Goal: Navigation & Orientation: Find specific page/section

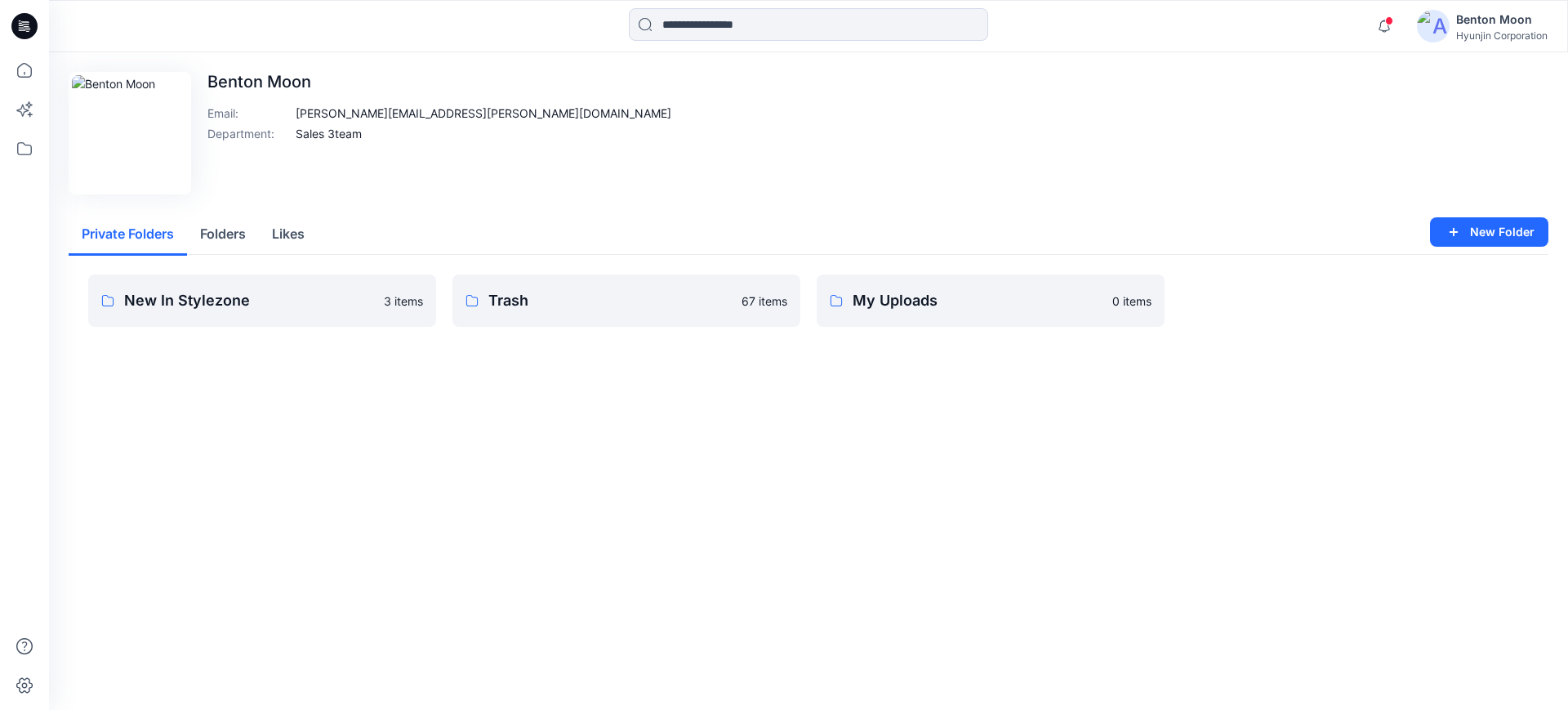
click at [255, 235] on button "Folders" at bounding box center [223, 234] width 72 height 42
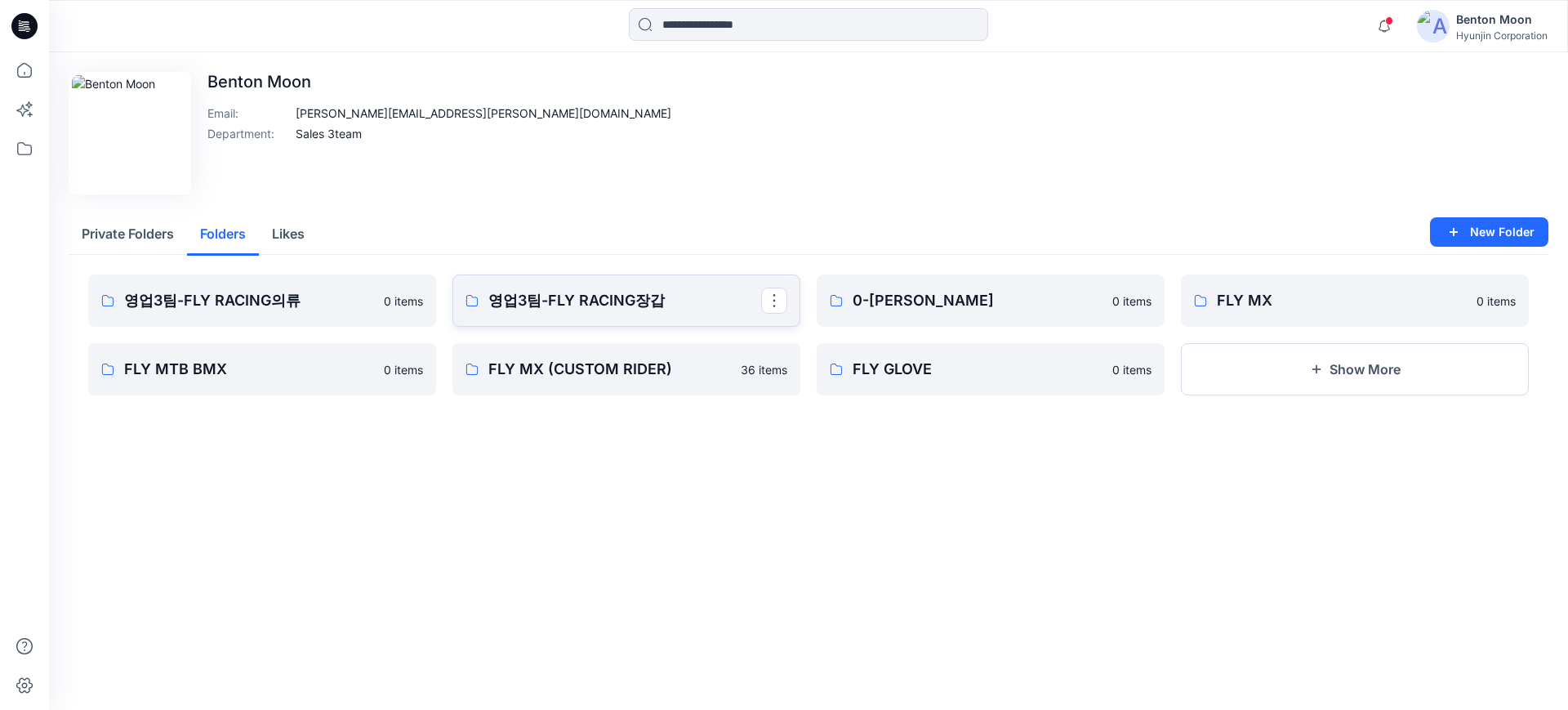
click at [693, 311] on p "영업3팀-FLY RACING장갑" at bounding box center [625, 301] width 273 height 23
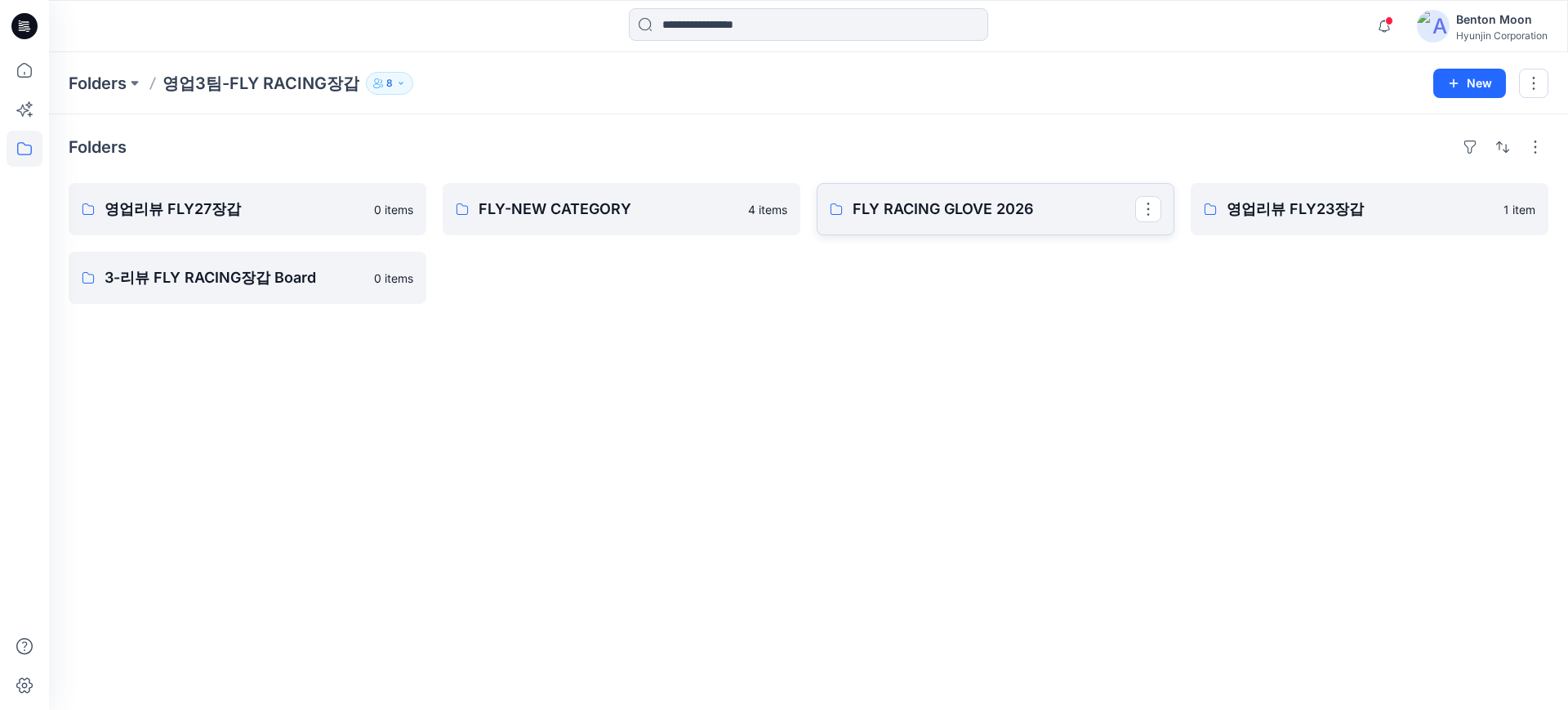
click at [1029, 229] on link "FLY RACING GLOVE 2026" at bounding box center [995, 209] width 358 height 52
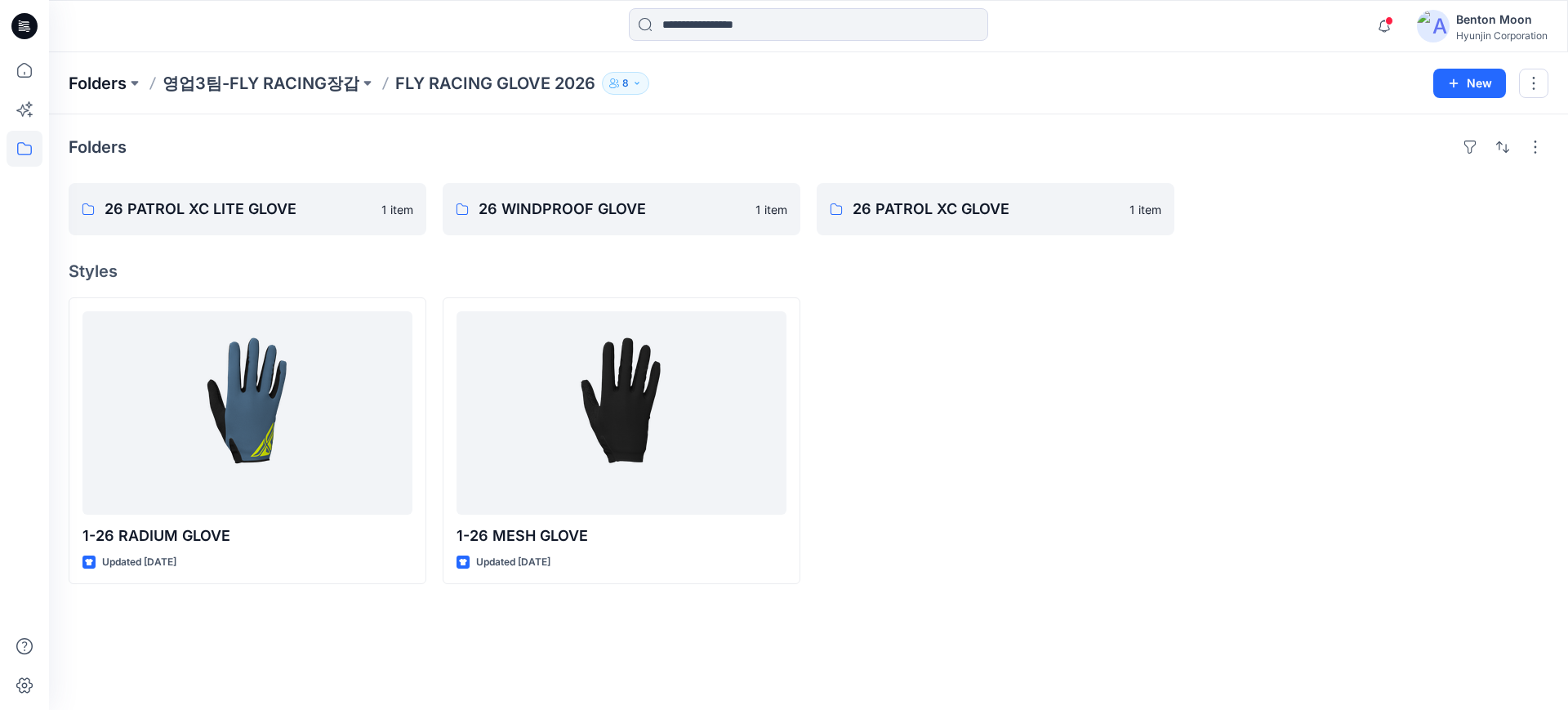
click at [113, 82] on p "Folders" at bounding box center [98, 83] width 58 height 23
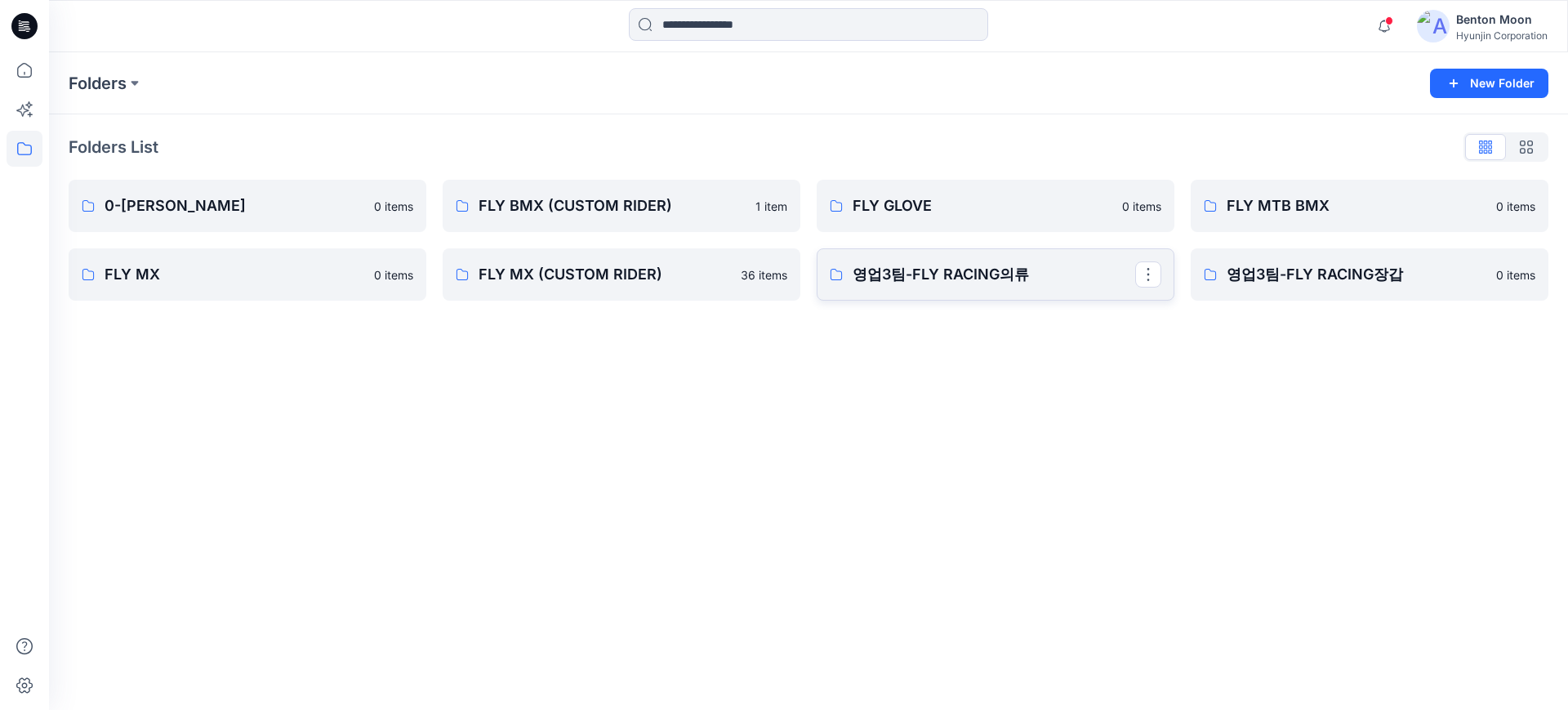
click at [972, 270] on p "영업3팀-FLY RACING의류" at bounding box center [994, 275] width 283 height 23
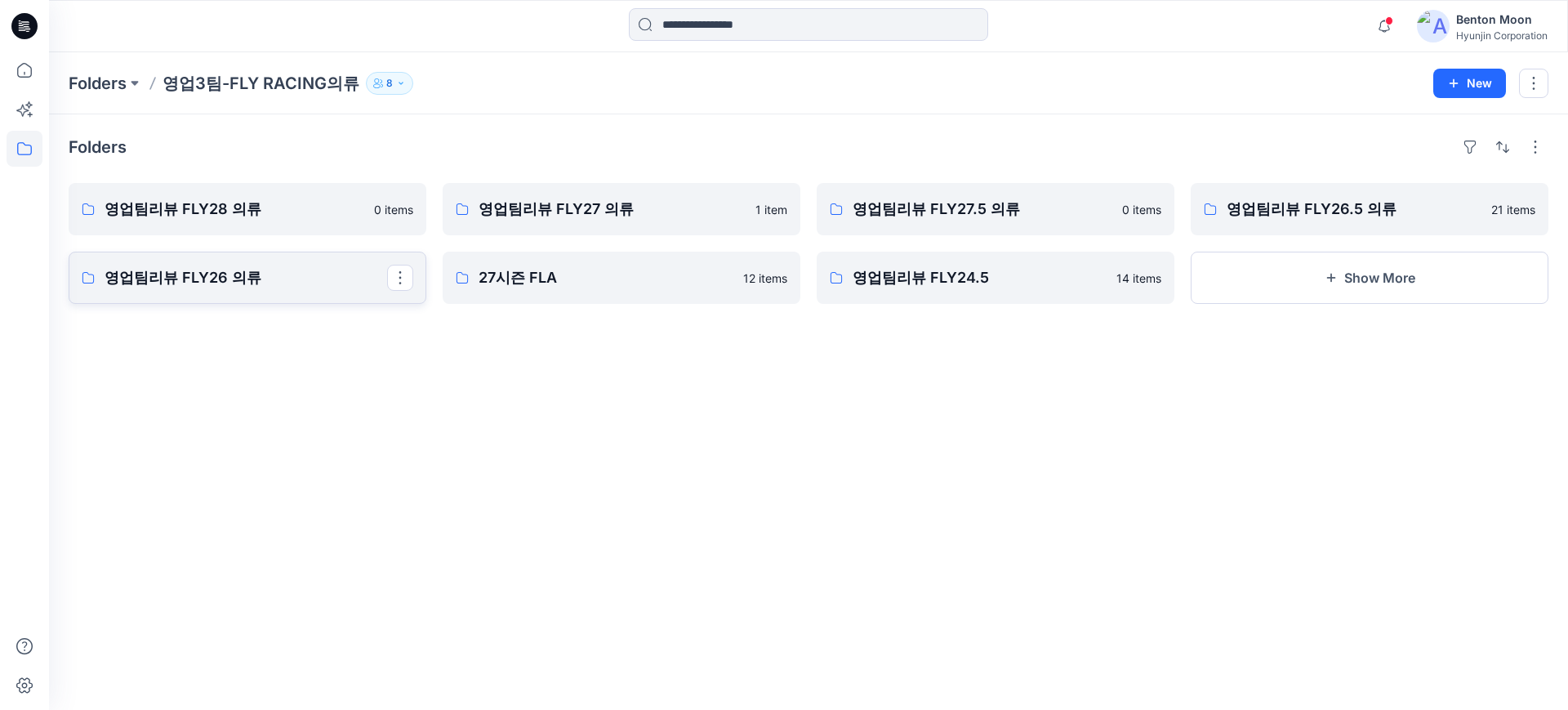
click at [266, 285] on p "영업팀리뷰 FLY26 의류" at bounding box center [246, 278] width 283 height 23
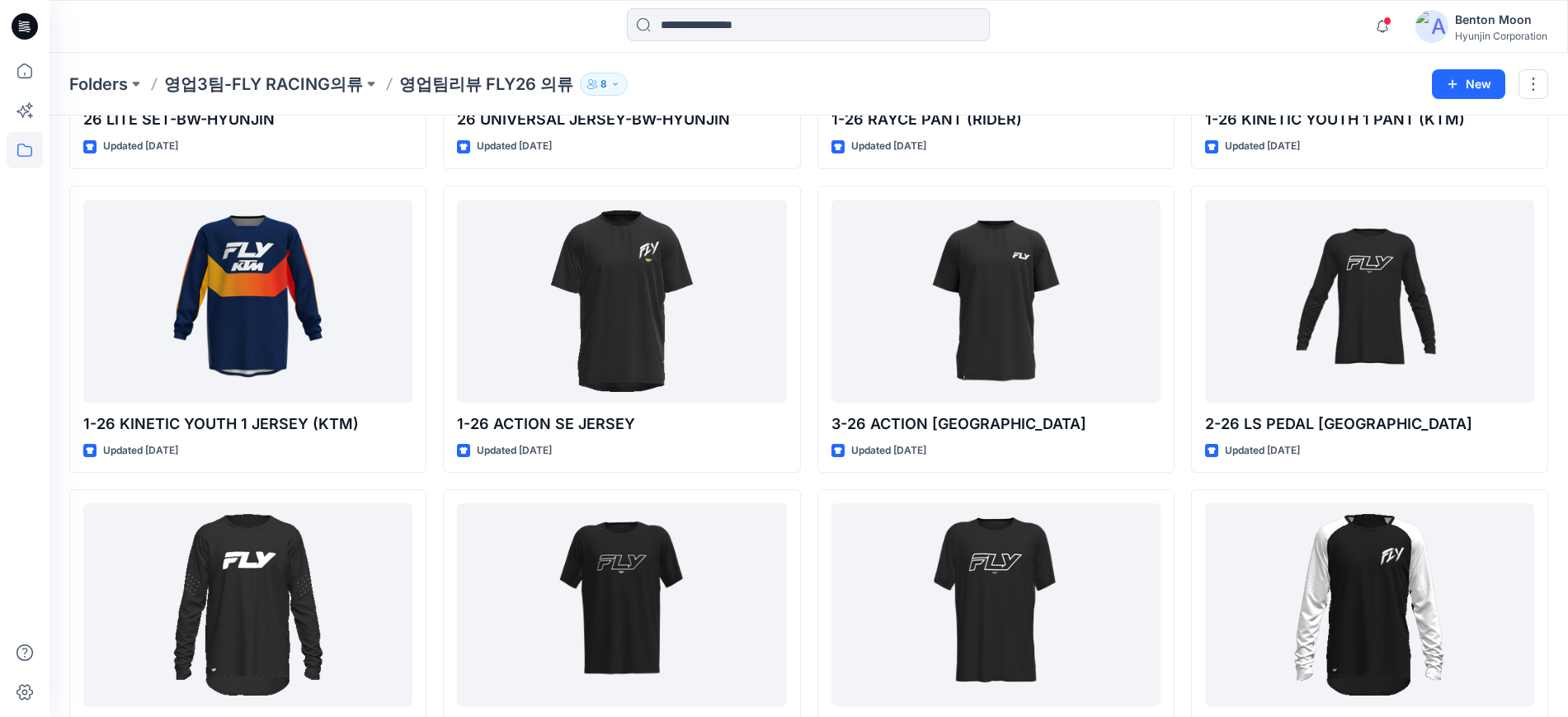
scroll to position [3077, 0]
